Goal: Information Seeking & Learning: Learn about a topic

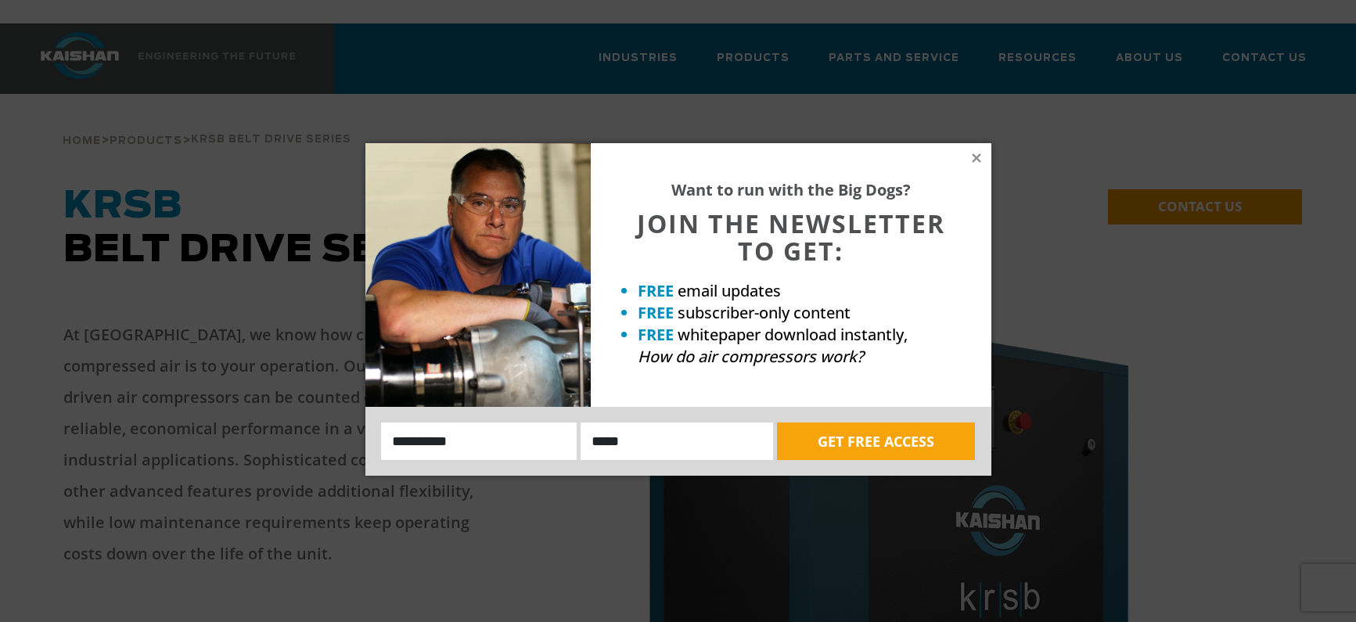
click at [968, 153] on div "Want to run with the Big Dogs? JOIN THE NEWSLETTER TO GET: FREE email updates F…" at bounding box center [791, 275] width 401 height 264
click at [966, 157] on div "Want to run with the Big Dogs? JOIN THE NEWSLETTER TO GET: FREE email updates F…" at bounding box center [791, 275] width 401 height 264
click at [978, 159] on icon at bounding box center [976, 157] width 9 height 9
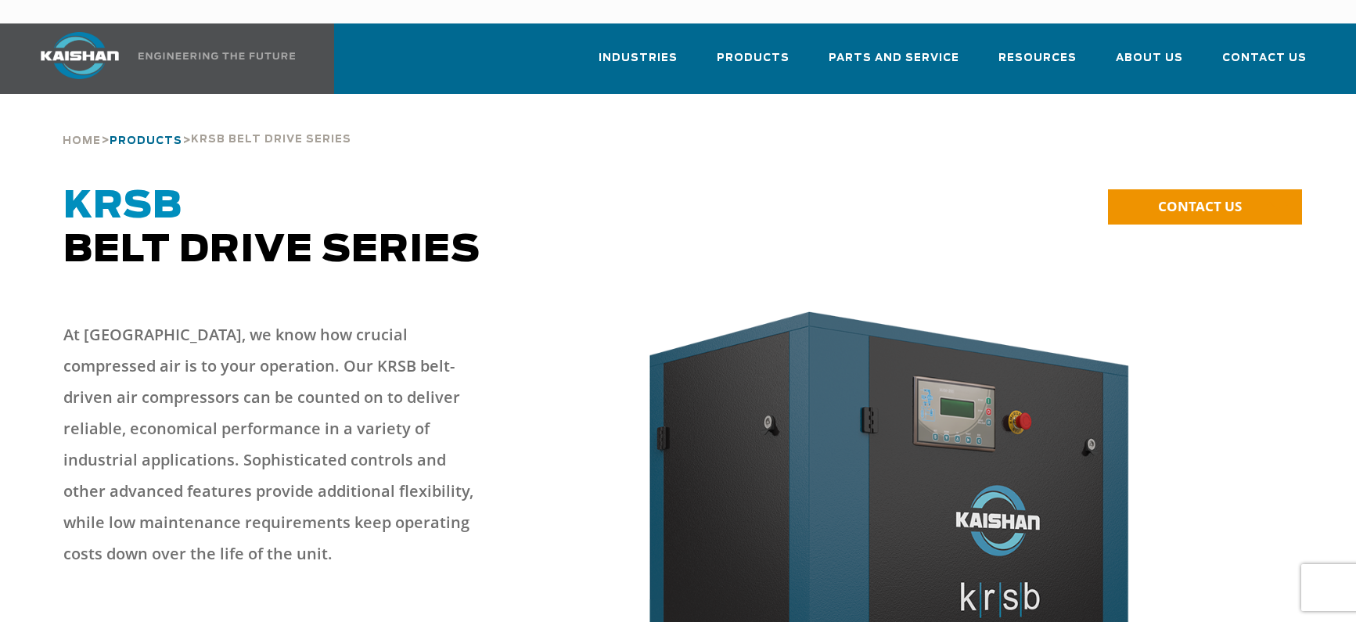
click at [160, 136] on span "Products" at bounding box center [146, 141] width 73 height 10
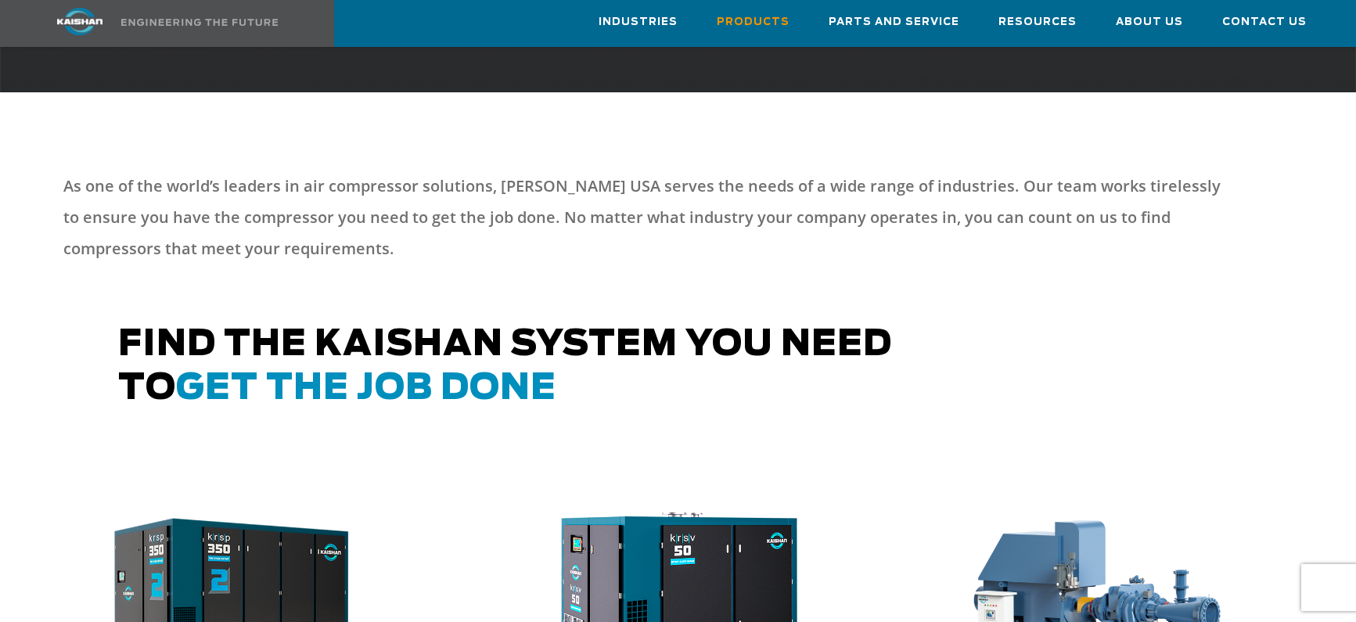
scroll to position [852, 0]
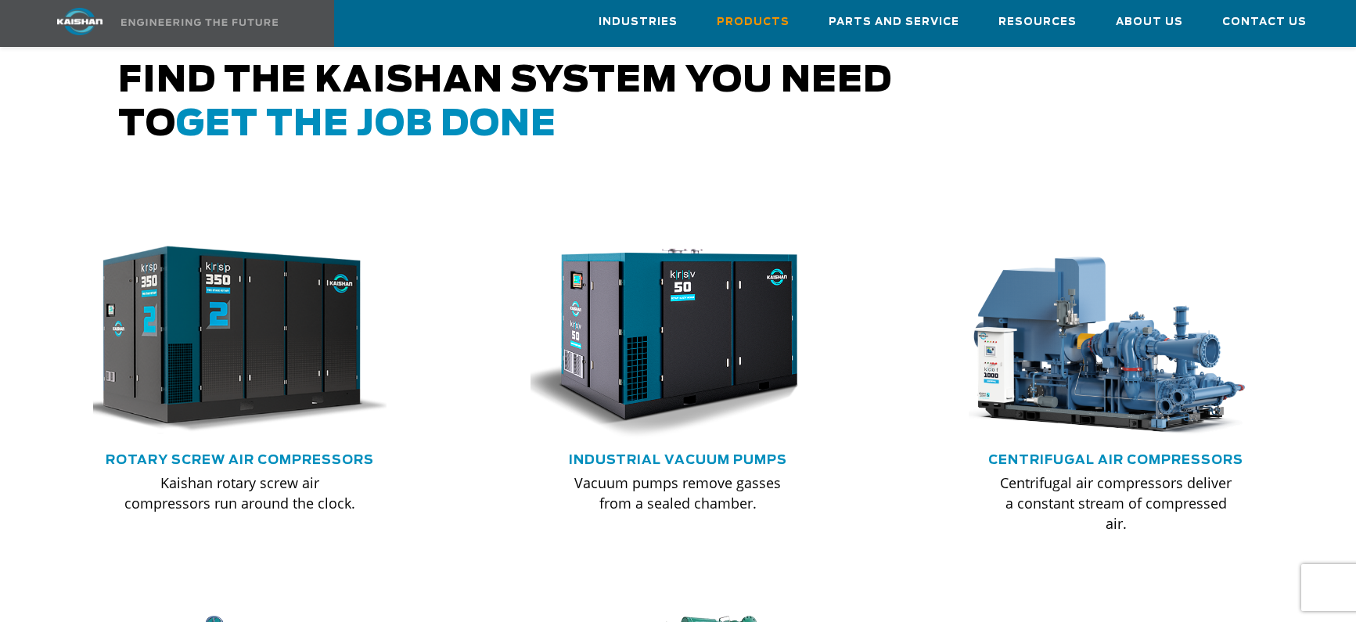
click at [285, 351] on img at bounding box center [229, 340] width 324 height 218
click at [219, 297] on img at bounding box center [229, 340] width 324 height 218
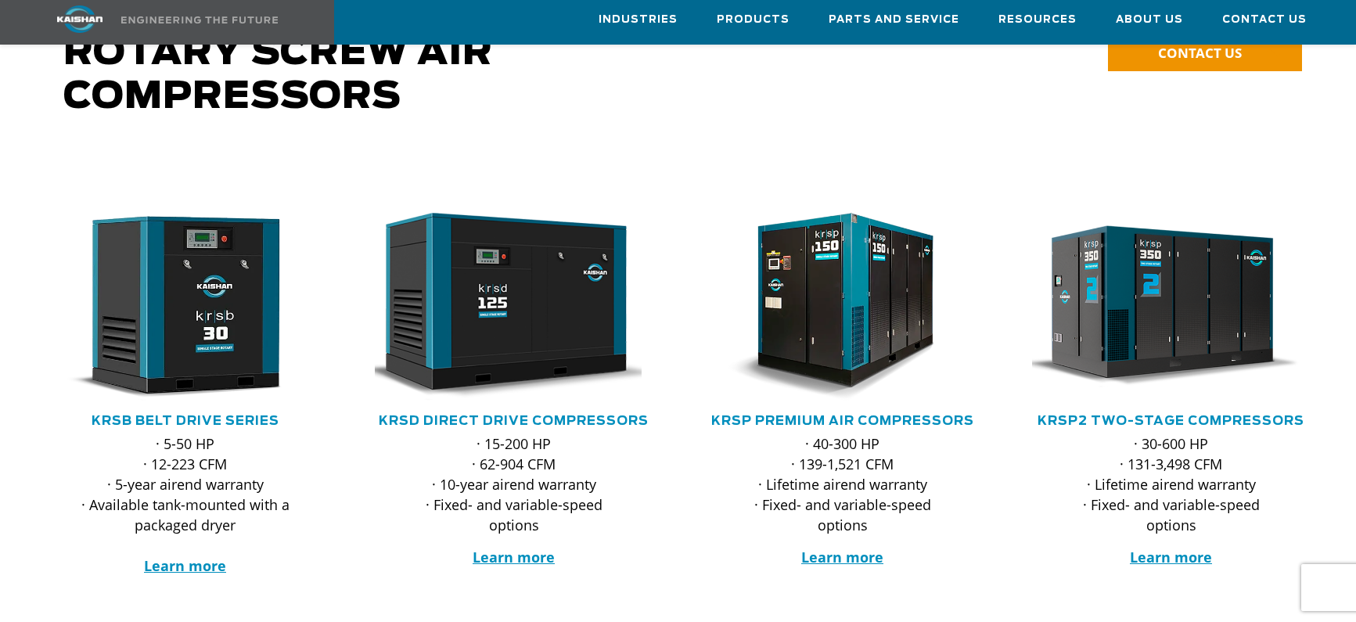
scroll to position [159, 0]
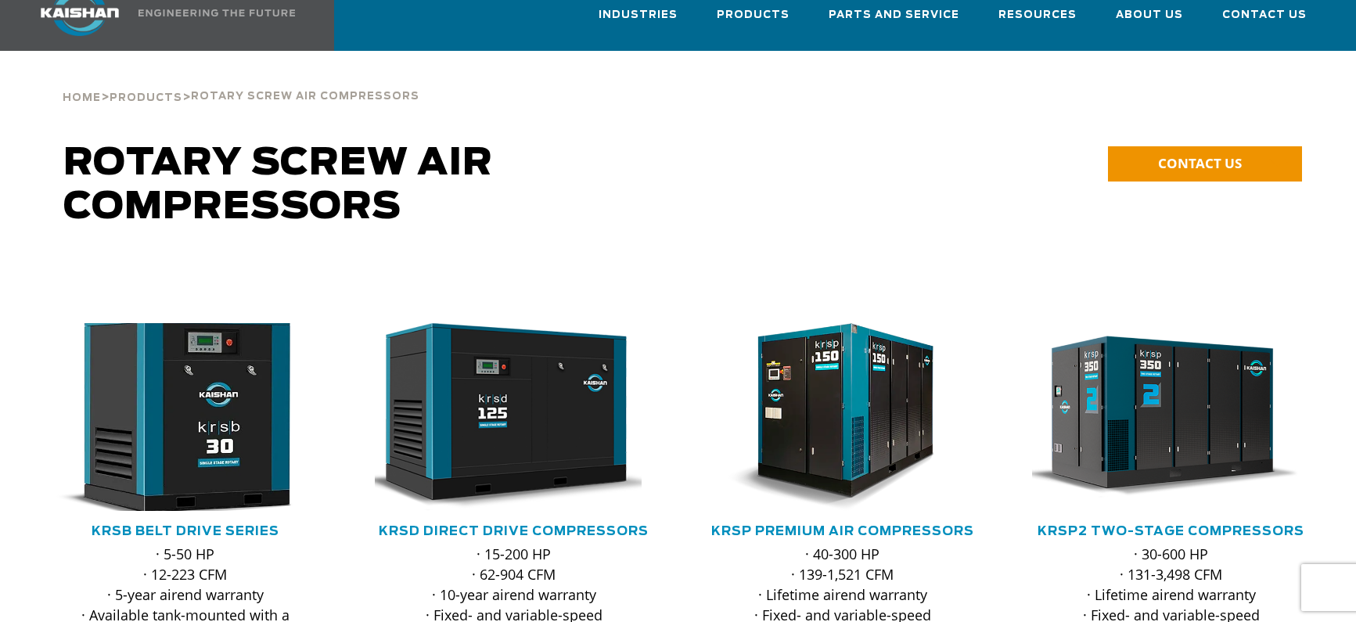
scroll to position [45, 0]
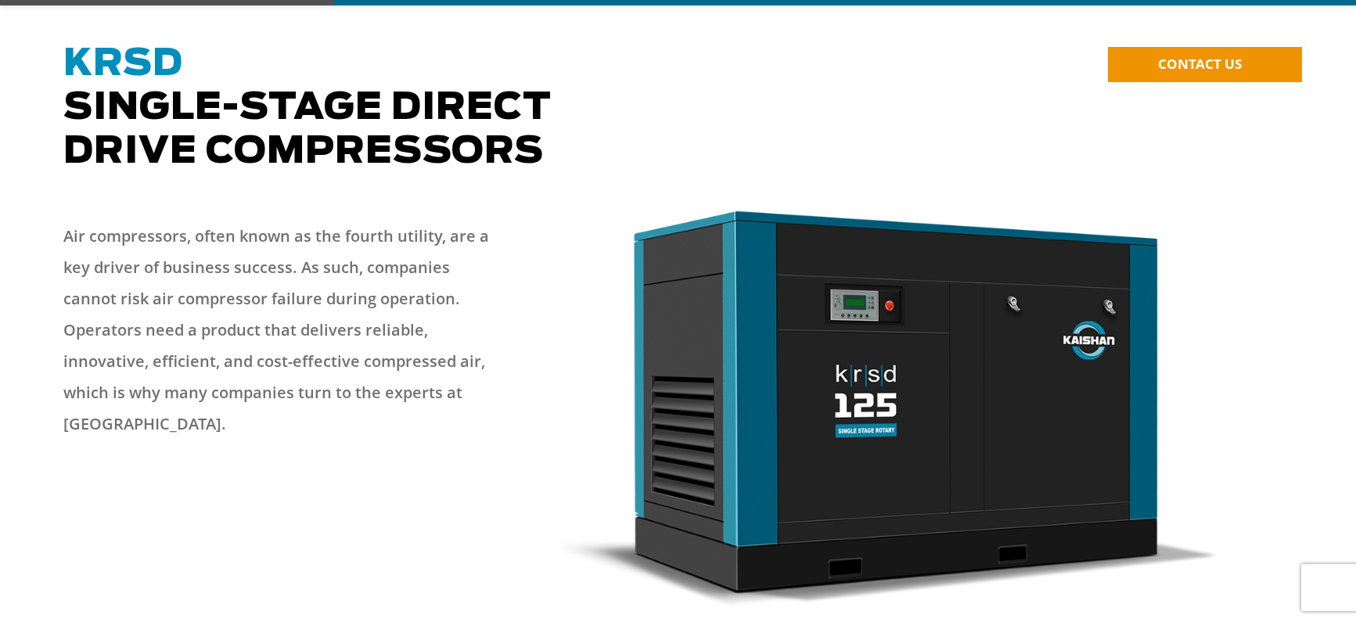
scroll to position [239, 0]
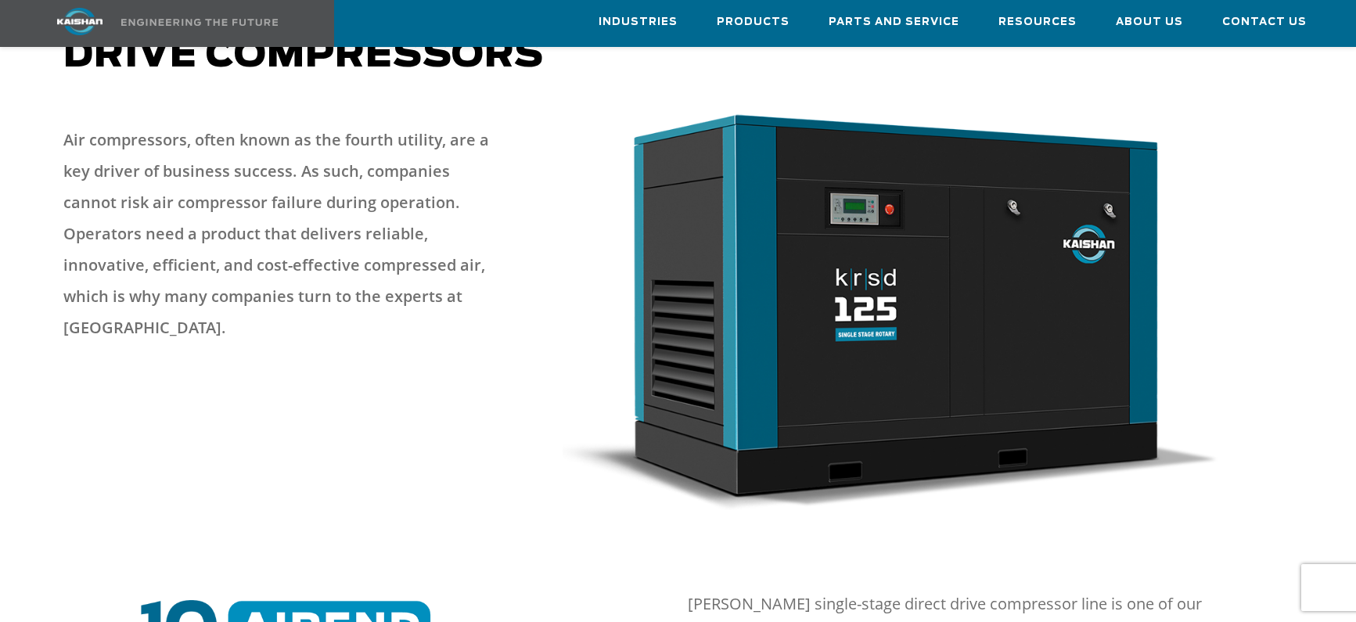
click at [819, 337] on img at bounding box center [891, 310] width 657 height 402
click at [882, 319] on img at bounding box center [891, 310] width 657 height 402
click at [945, 287] on img at bounding box center [891, 310] width 657 height 402
click at [791, 261] on img at bounding box center [891, 310] width 657 height 402
click at [893, 251] on img at bounding box center [891, 310] width 657 height 402
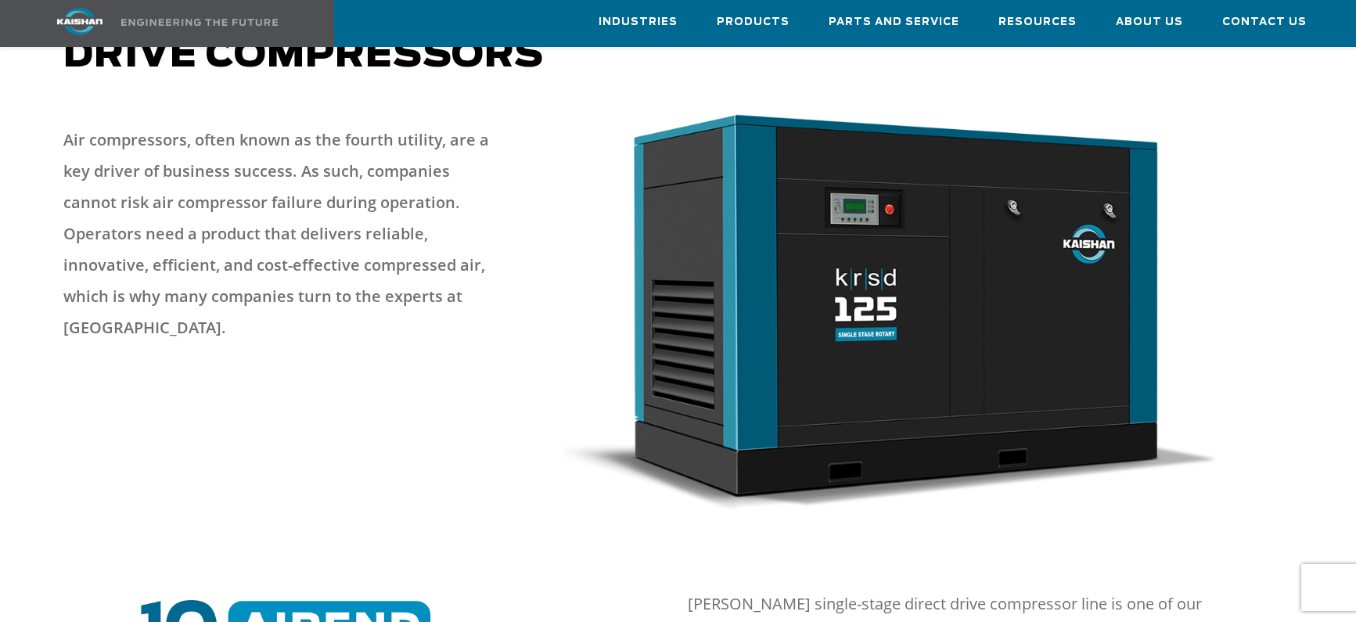
click at [898, 262] on img at bounding box center [891, 310] width 657 height 402
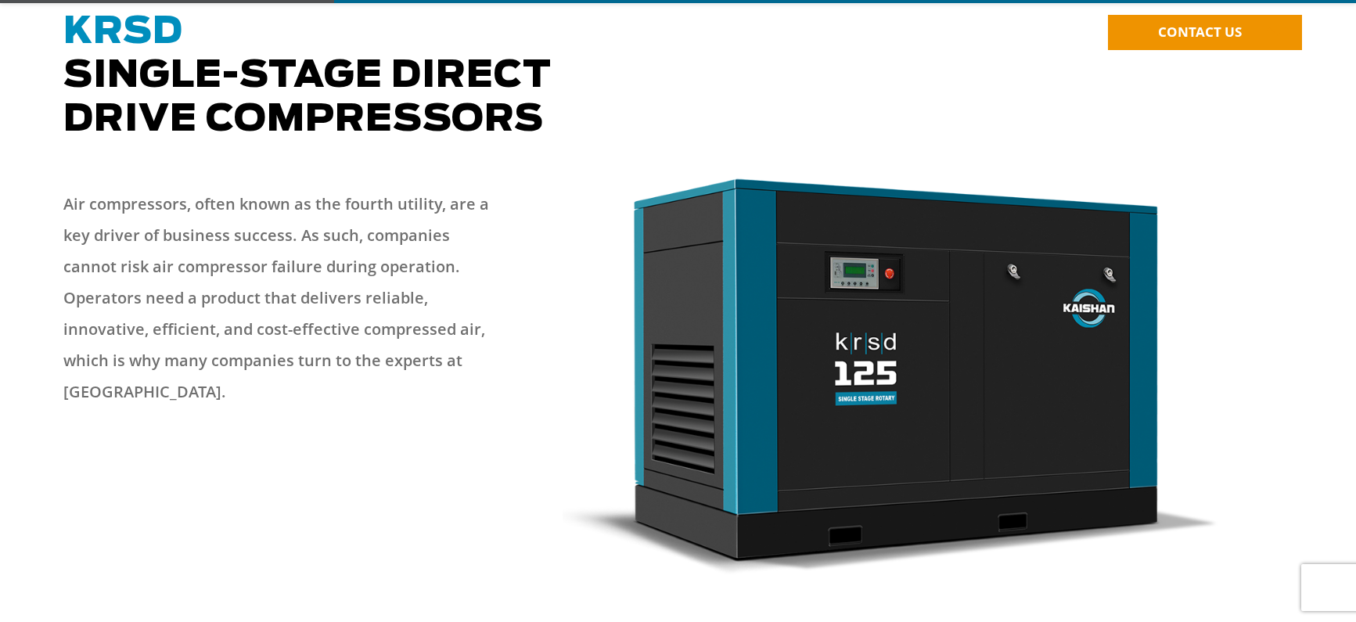
scroll to position [214, 0]
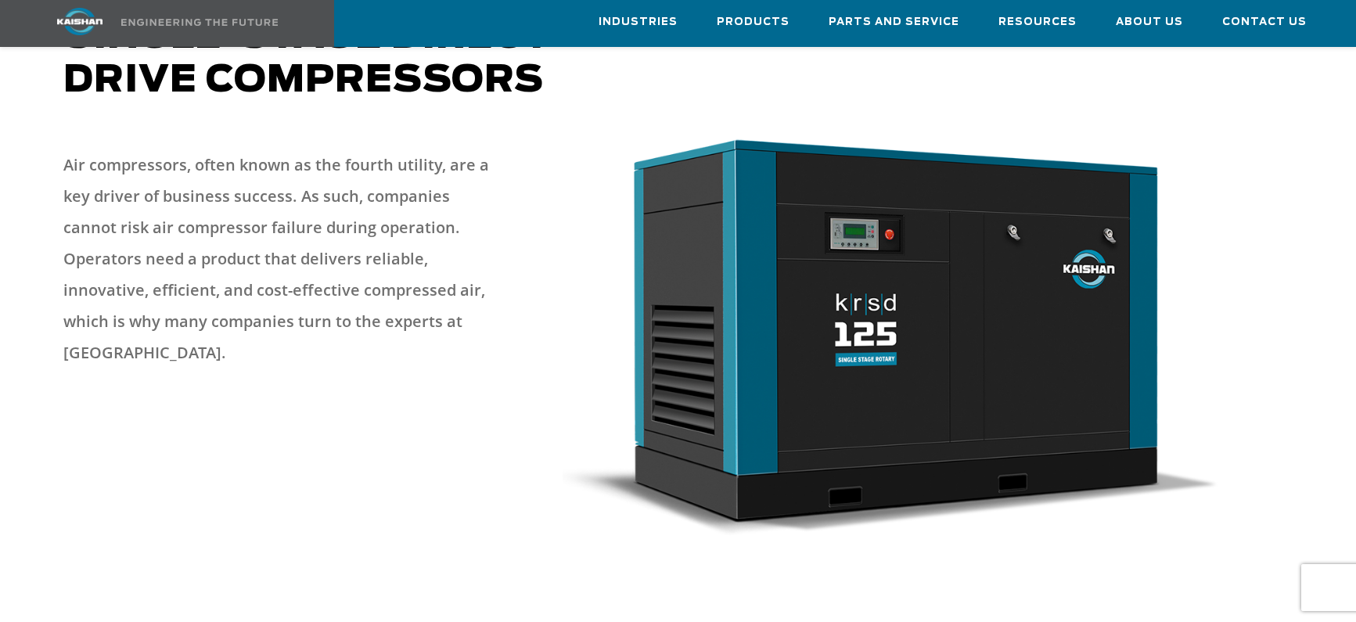
click at [919, 232] on img at bounding box center [891, 335] width 657 height 402
click at [786, 279] on img at bounding box center [891, 335] width 657 height 402
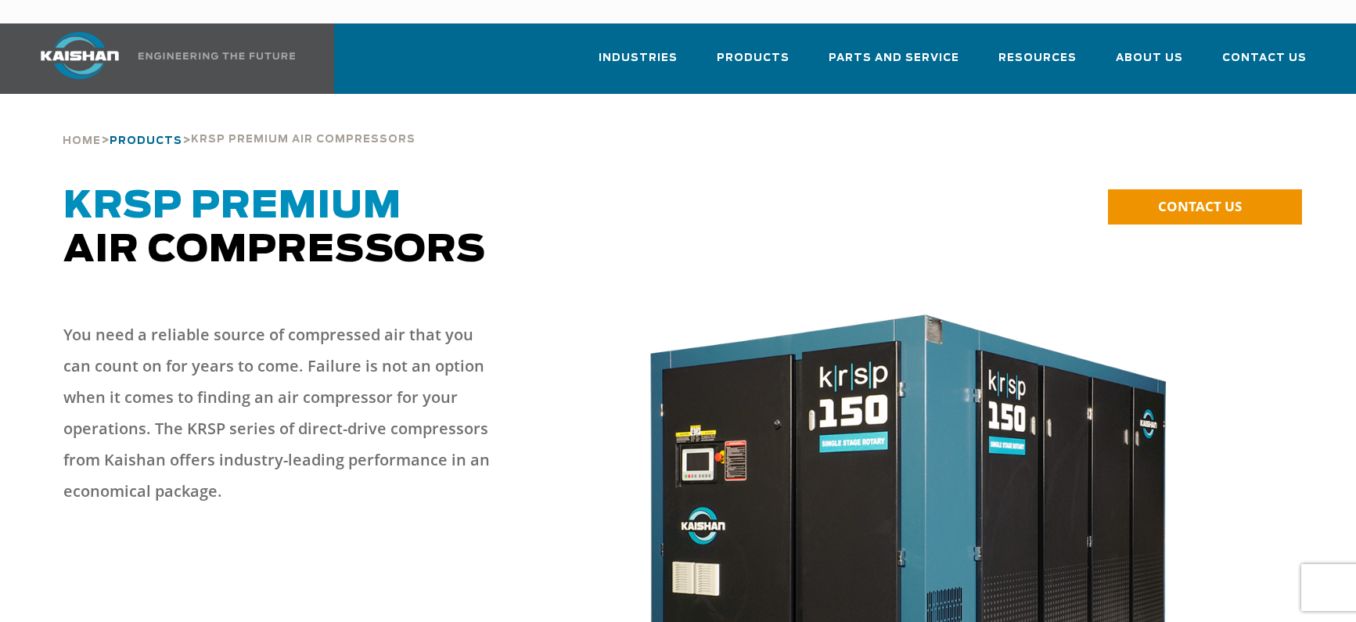
click at [157, 136] on span "Products" at bounding box center [146, 141] width 73 height 10
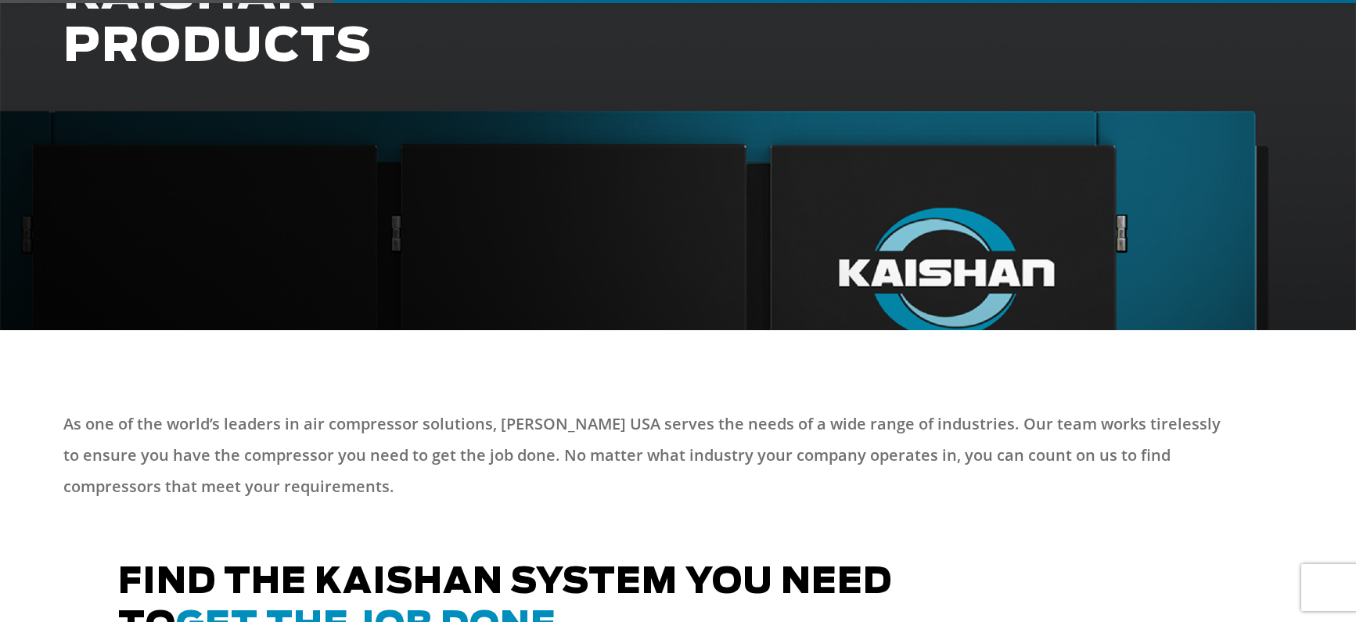
scroll to position [755, 0]
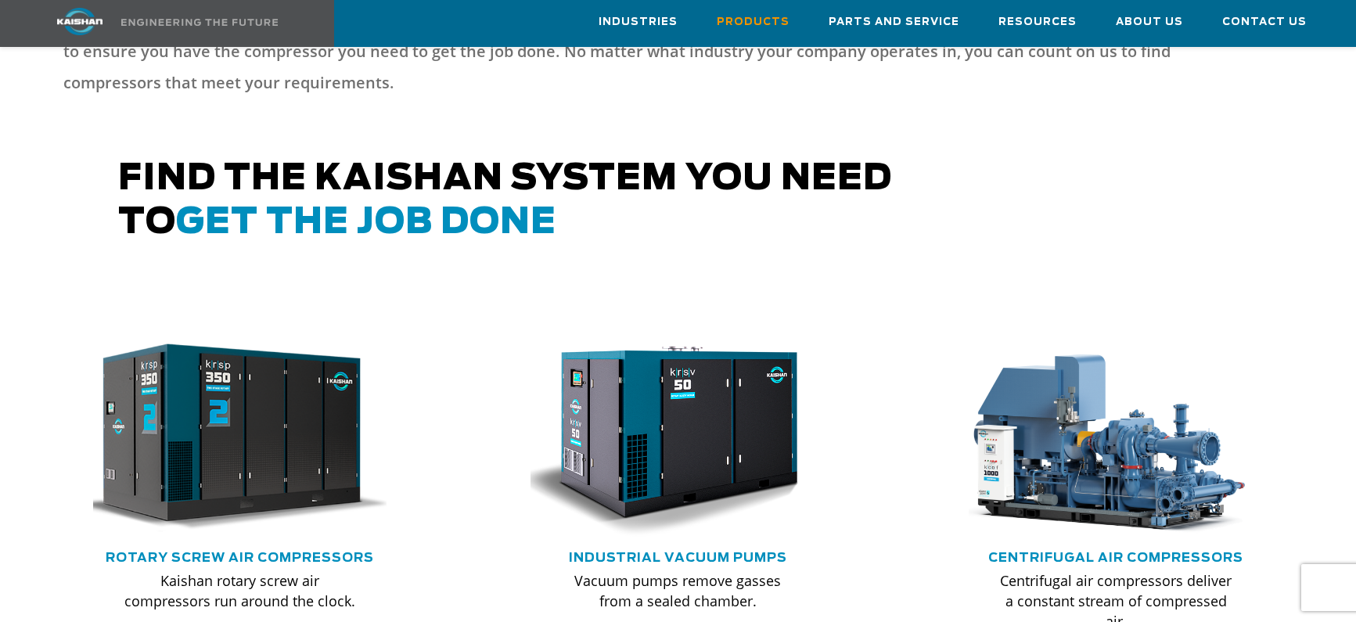
click at [211, 449] on img at bounding box center [229, 438] width 324 height 218
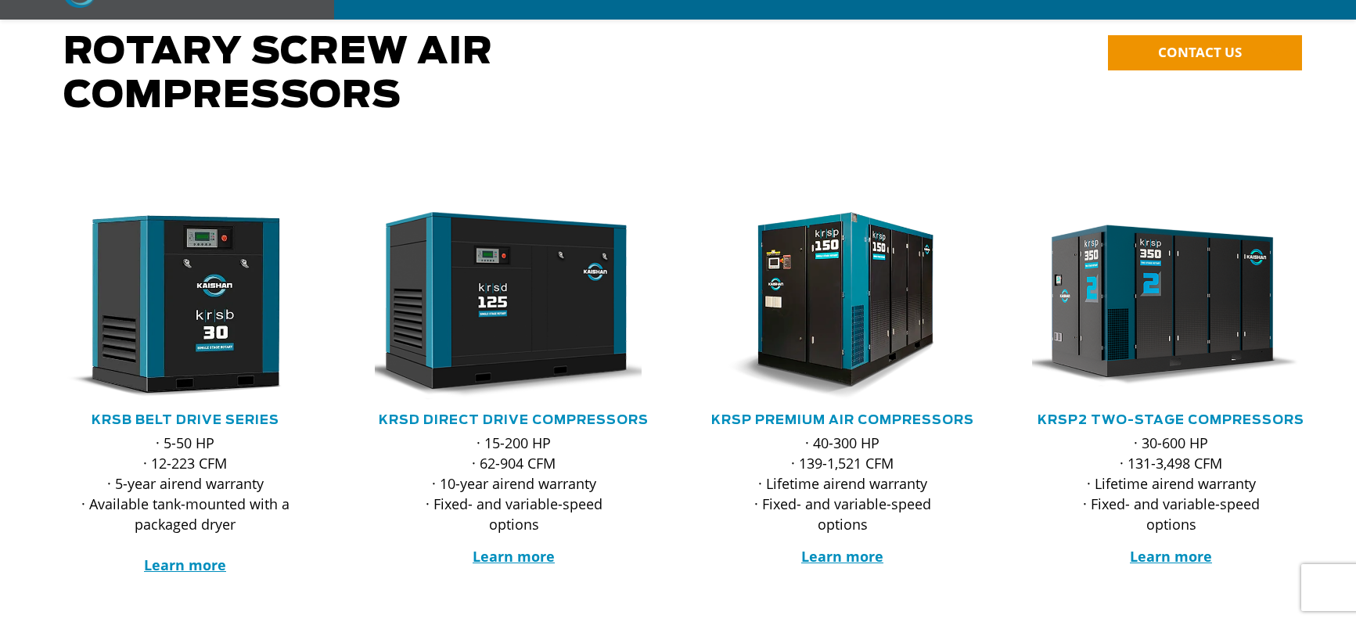
scroll to position [193, 0]
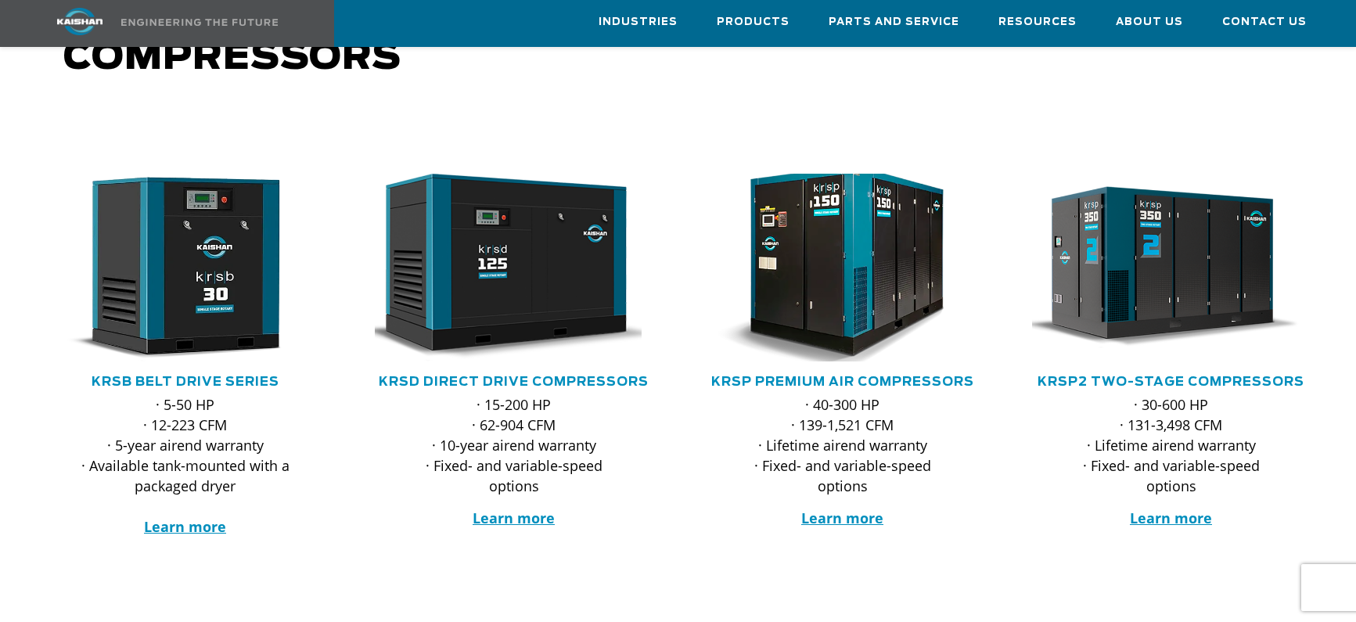
click at [845, 270] on img at bounding box center [831, 267] width 307 height 207
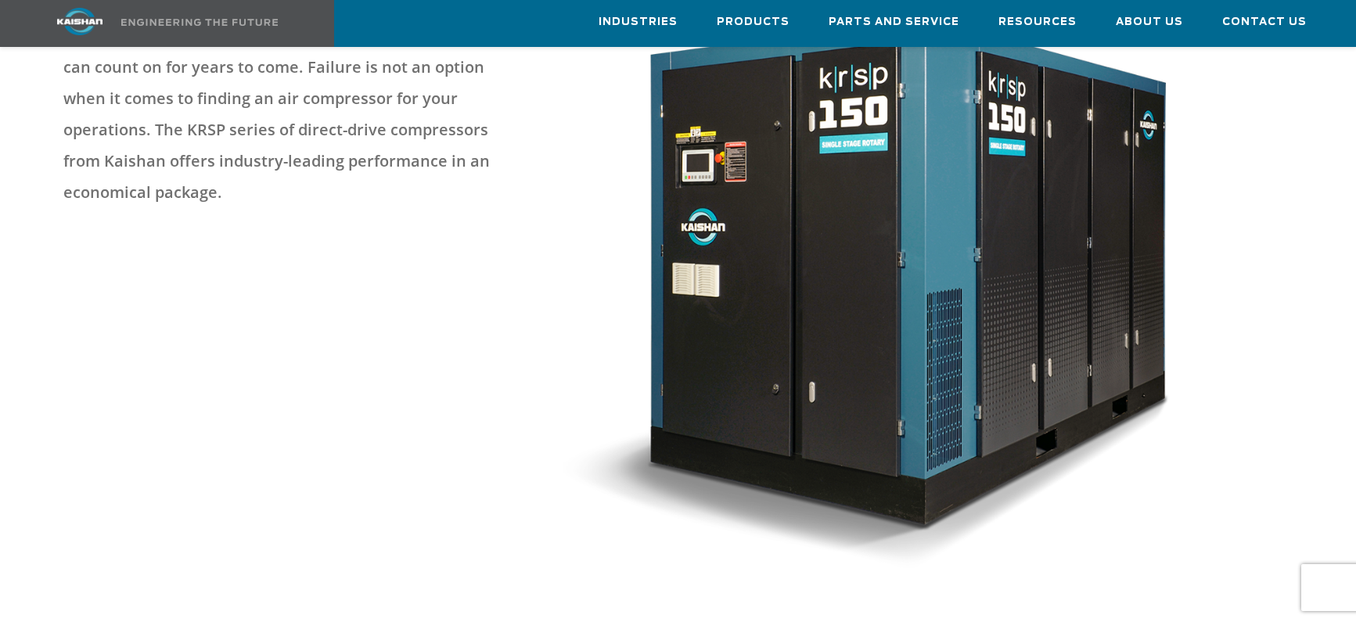
scroll to position [185, 0]
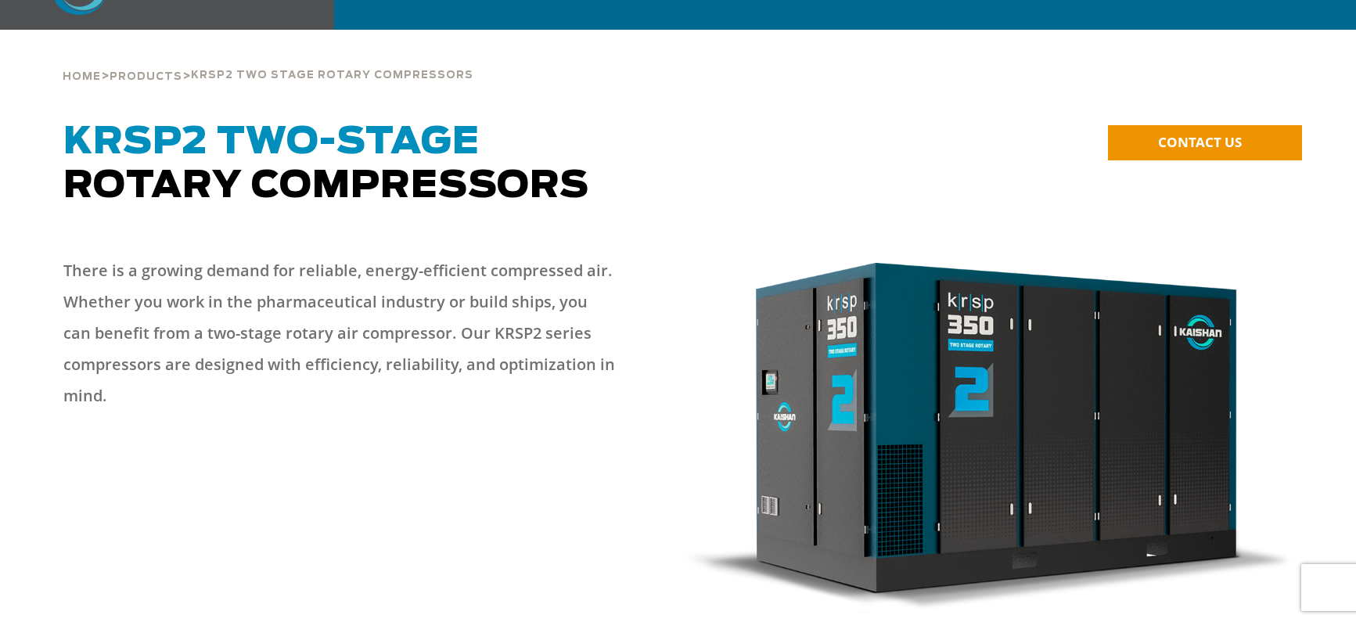
scroll to position [69, 0]
